Goal: Complete application form

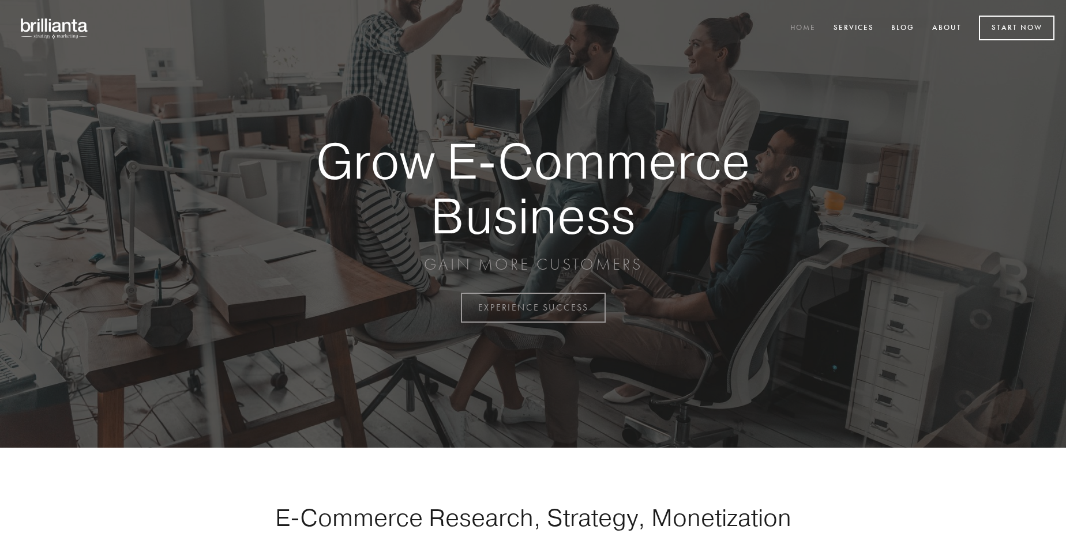
scroll to position [3022, 0]
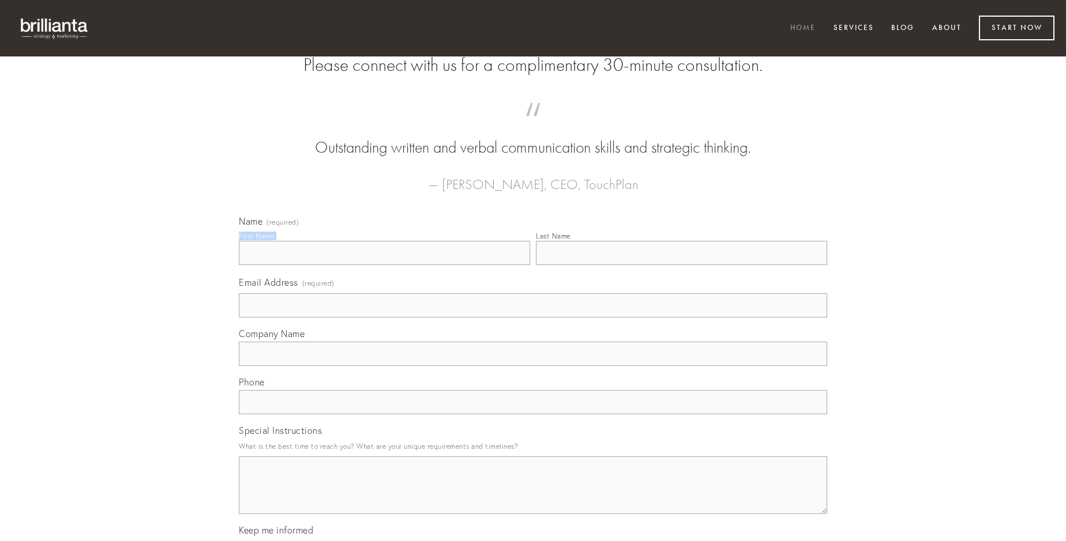
type input "[PERSON_NAME]"
click at [681, 265] on input "Last Name" at bounding box center [681, 253] width 291 height 24
type input "[PERSON_NAME]"
click at [533, 318] on input "Email Address (required)" at bounding box center [533, 305] width 588 height 24
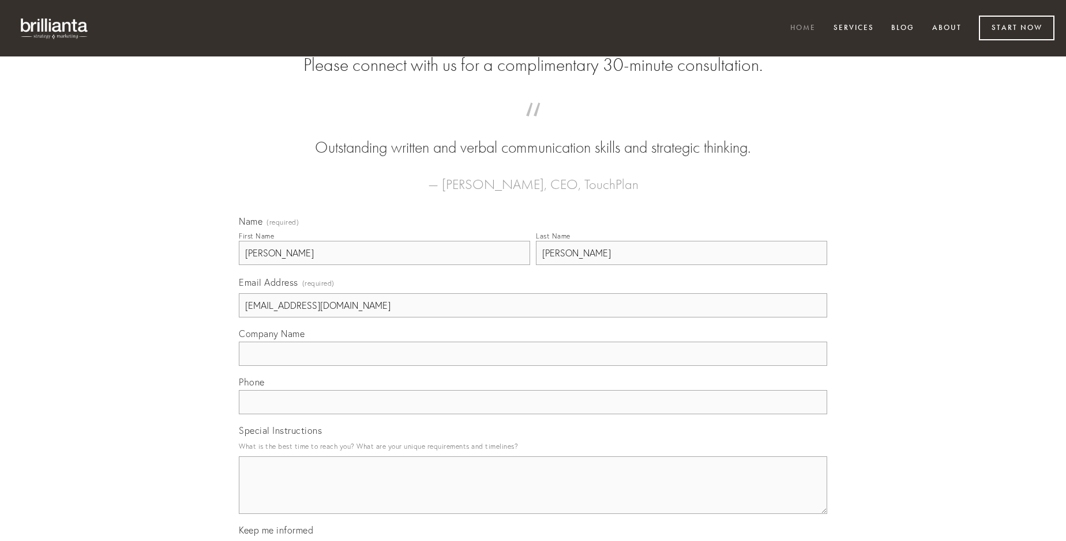
type input "[EMAIL_ADDRESS][DOMAIN_NAME]"
click at [533, 366] on input "Company Name" at bounding box center [533, 354] width 588 height 24
type input "coadunatio"
click at [533, 415] on input "text" at bounding box center [533, 402] width 588 height 24
click at [533, 496] on textarea "Special Instructions" at bounding box center [533, 486] width 588 height 58
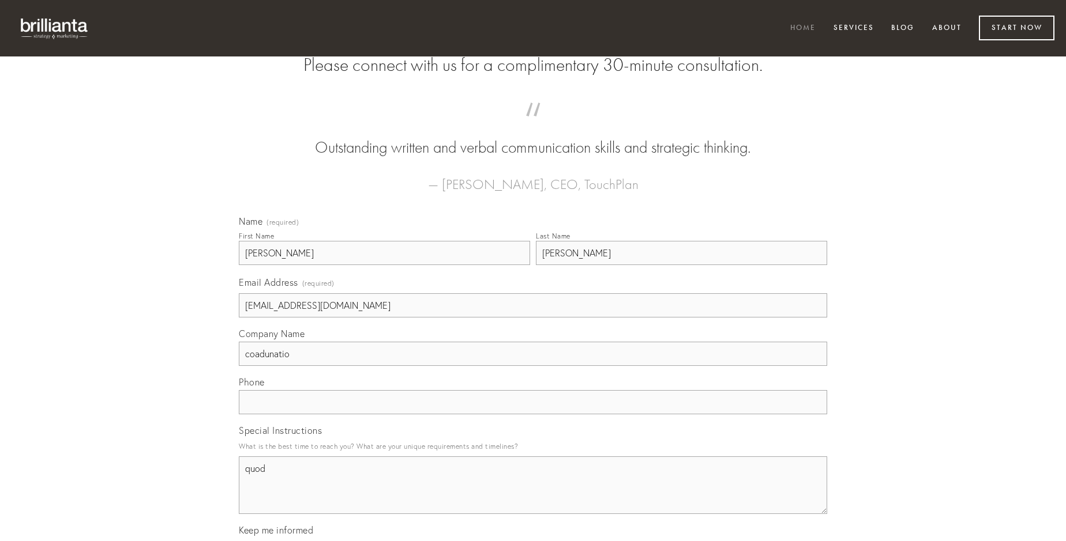
type textarea "quod"
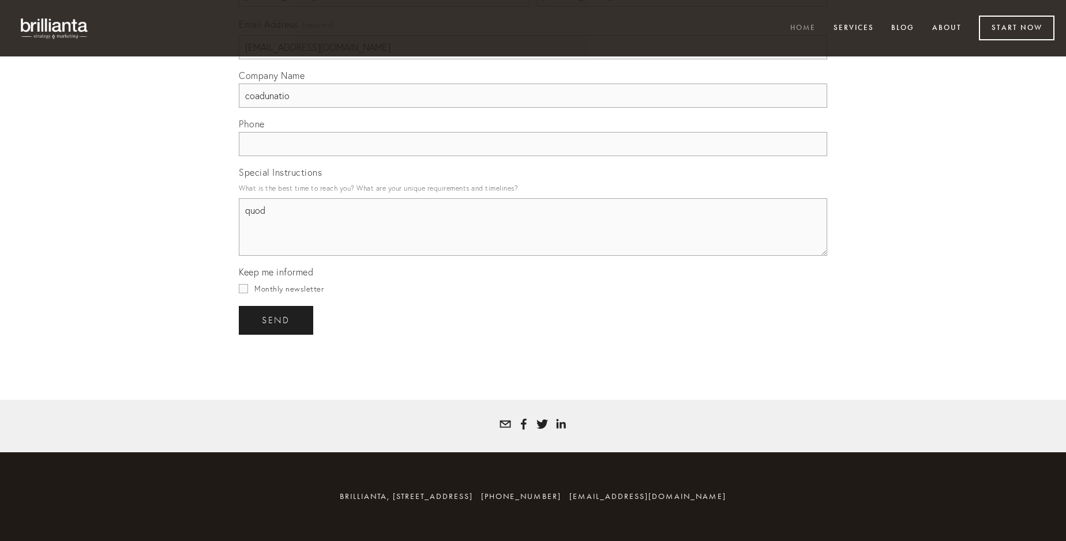
click at [277, 320] on span "send" at bounding box center [276, 320] width 28 height 10
